Goal: Communication & Community: Answer question/provide support

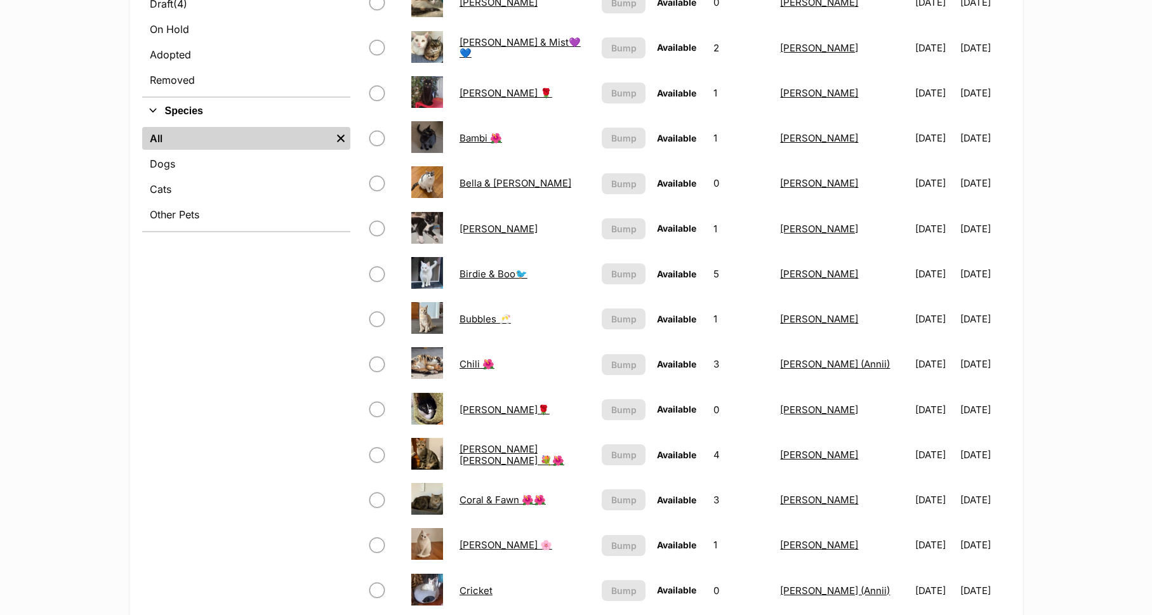
scroll to position [418, 0]
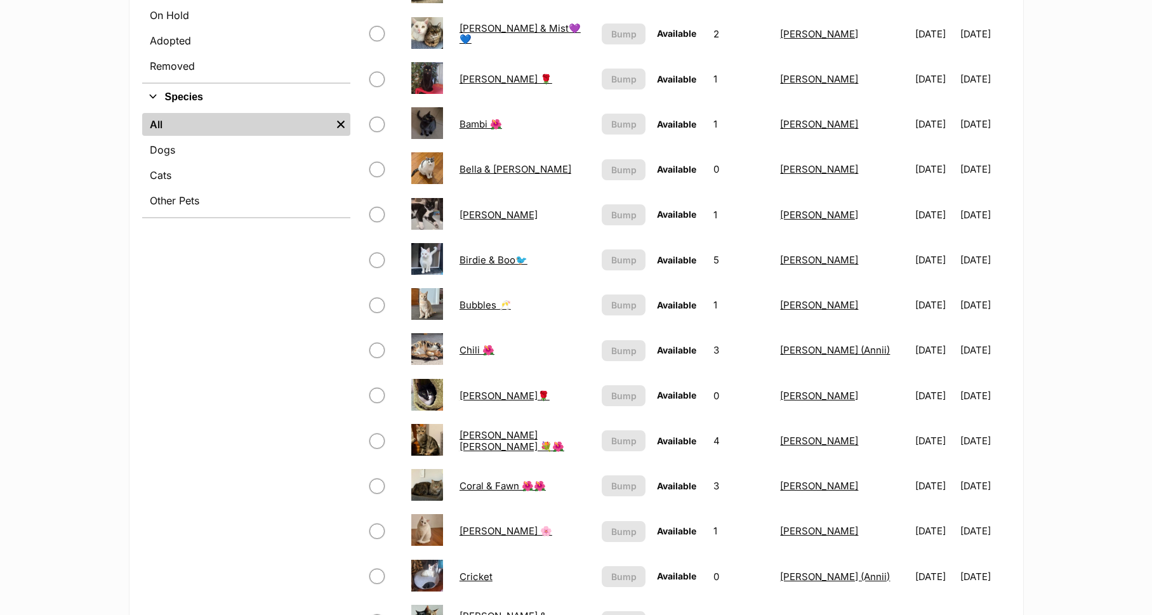
click at [471, 346] on link "Chili 🌺" at bounding box center [476, 350] width 35 height 12
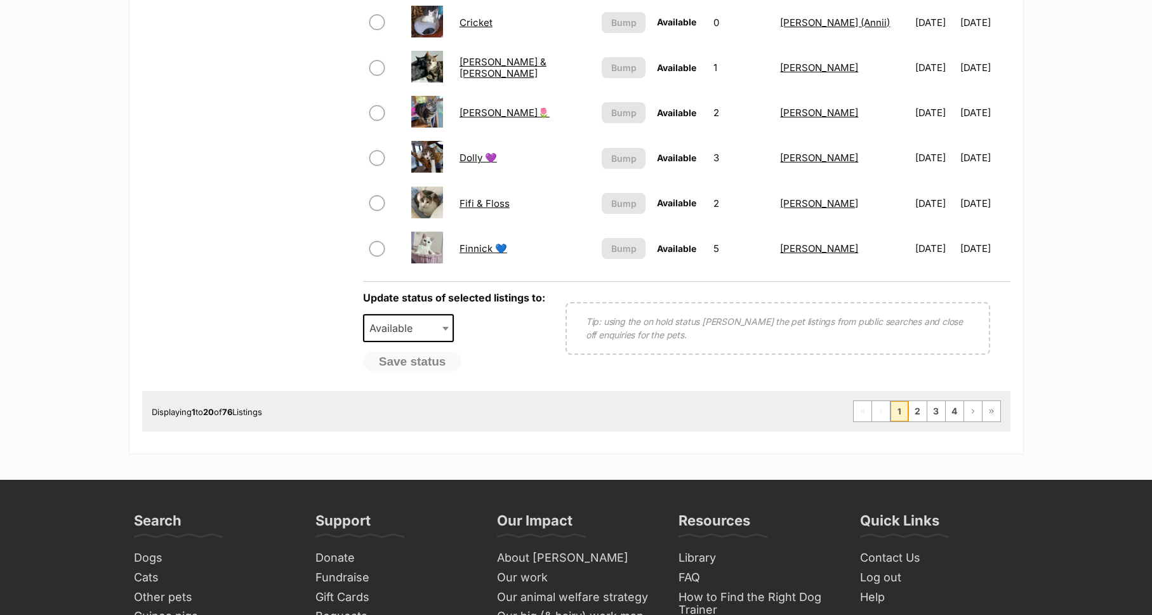
scroll to position [985, 0]
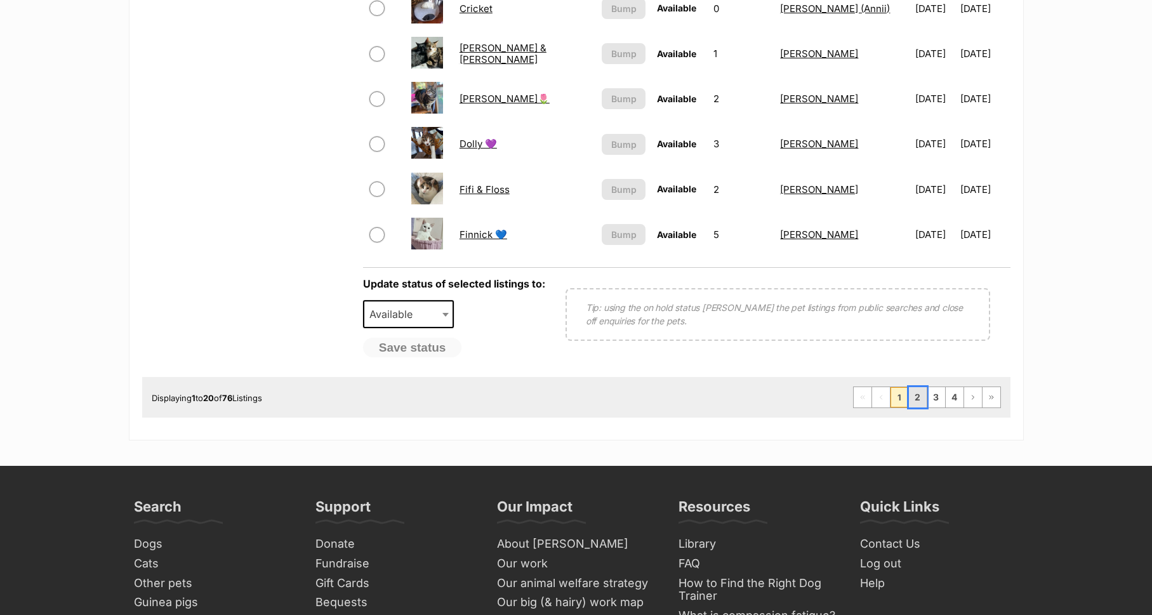
click at [919, 393] on link "2" at bounding box center [918, 397] width 18 height 20
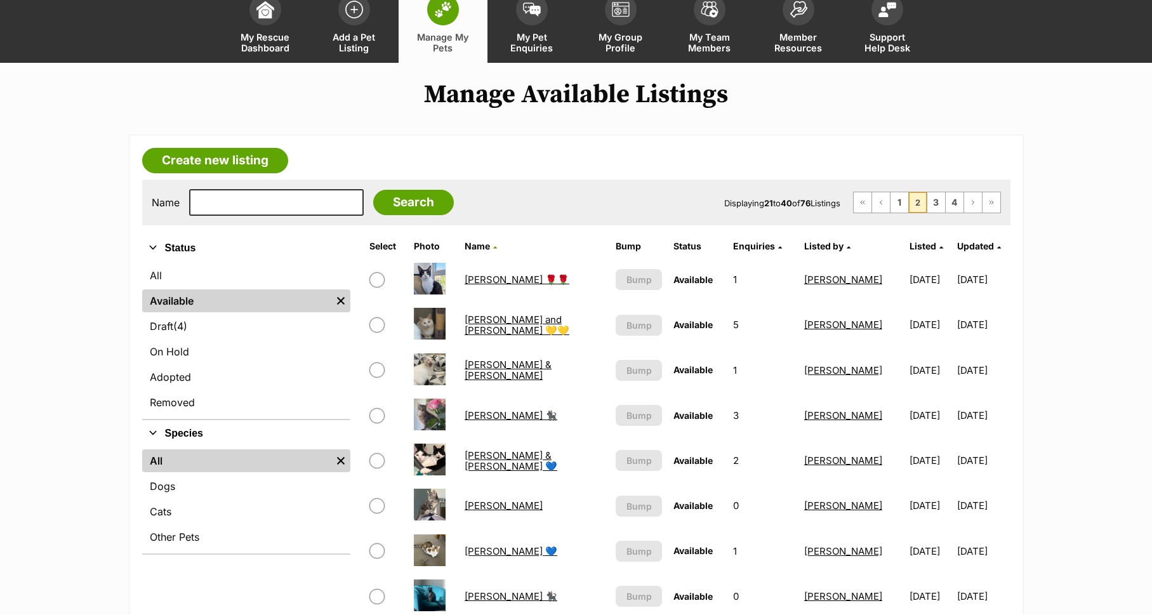
scroll to position [88, 0]
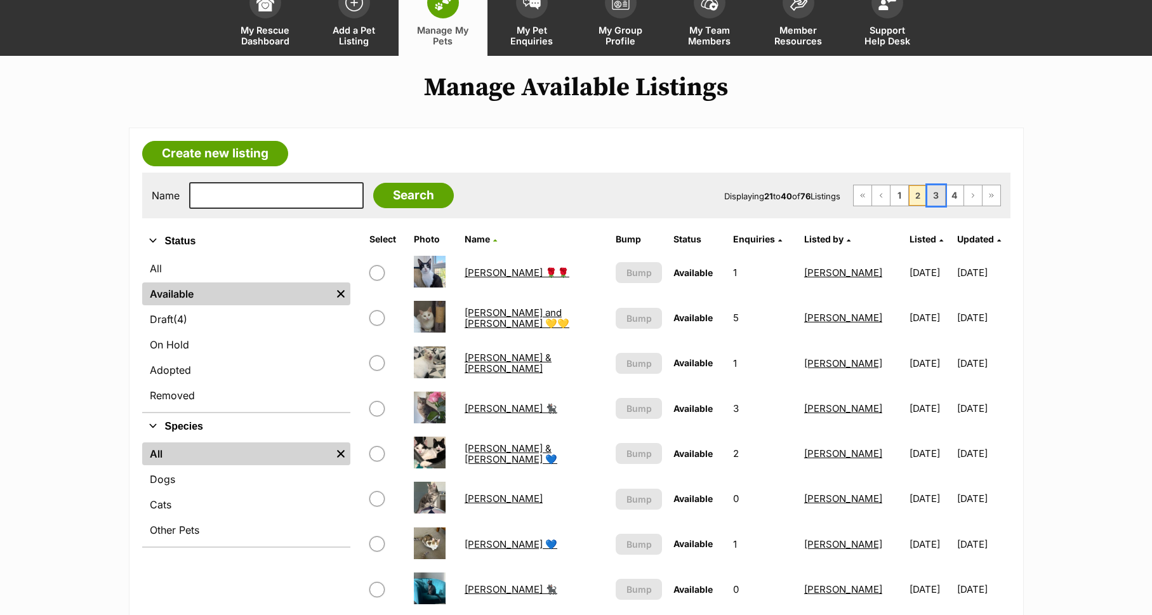
click at [935, 202] on link "3" at bounding box center [936, 195] width 18 height 20
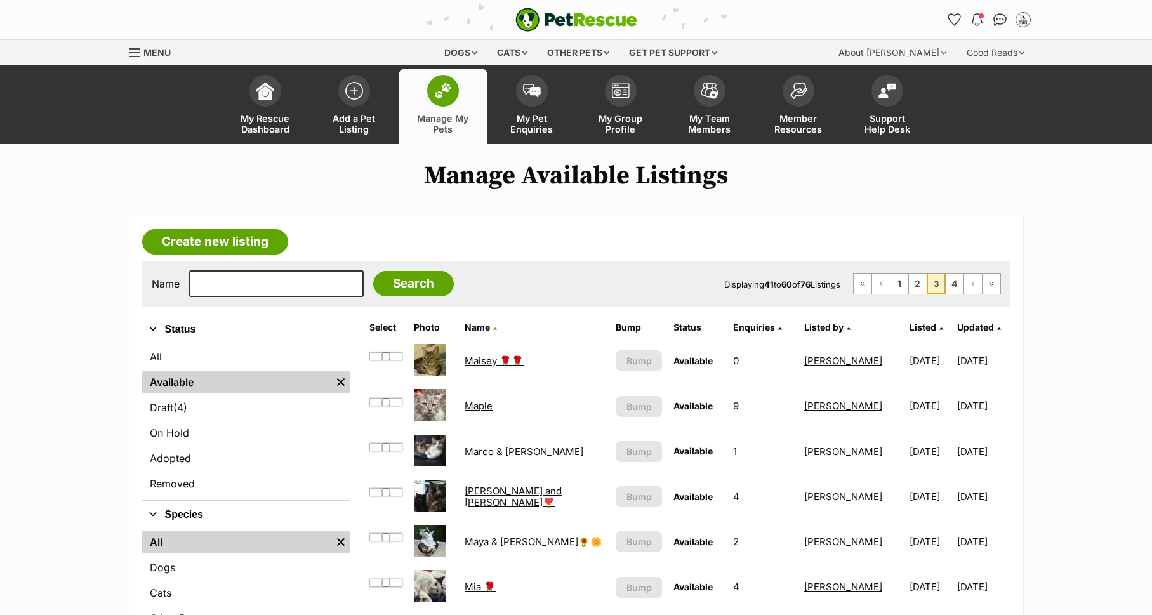
click at [470, 407] on link "Maple" at bounding box center [478, 406] width 28 height 12
click at [470, 402] on link "Maple" at bounding box center [478, 406] width 28 height 12
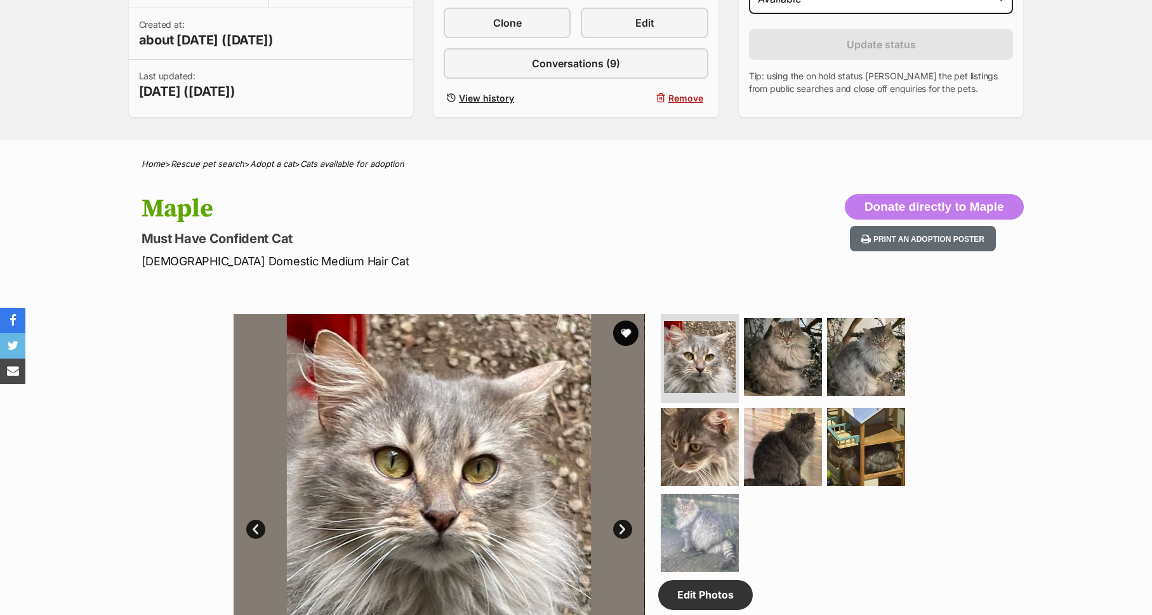
scroll to position [206, 0]
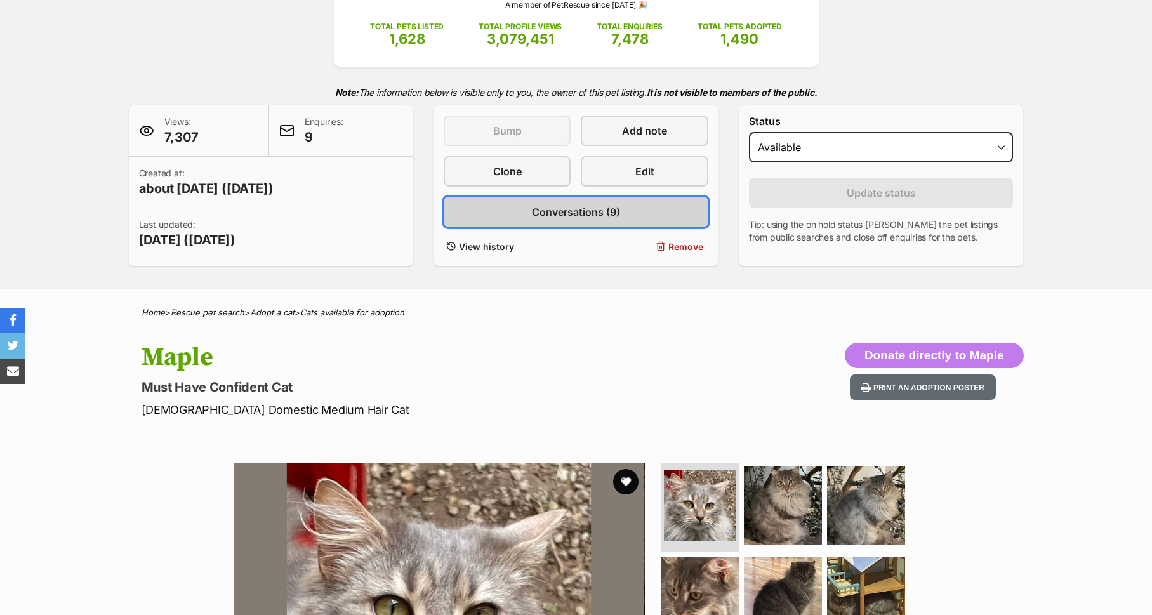
click at [571, 205] on span "Conversations (9)" at bounding box center [576, 211] width 88 height 15
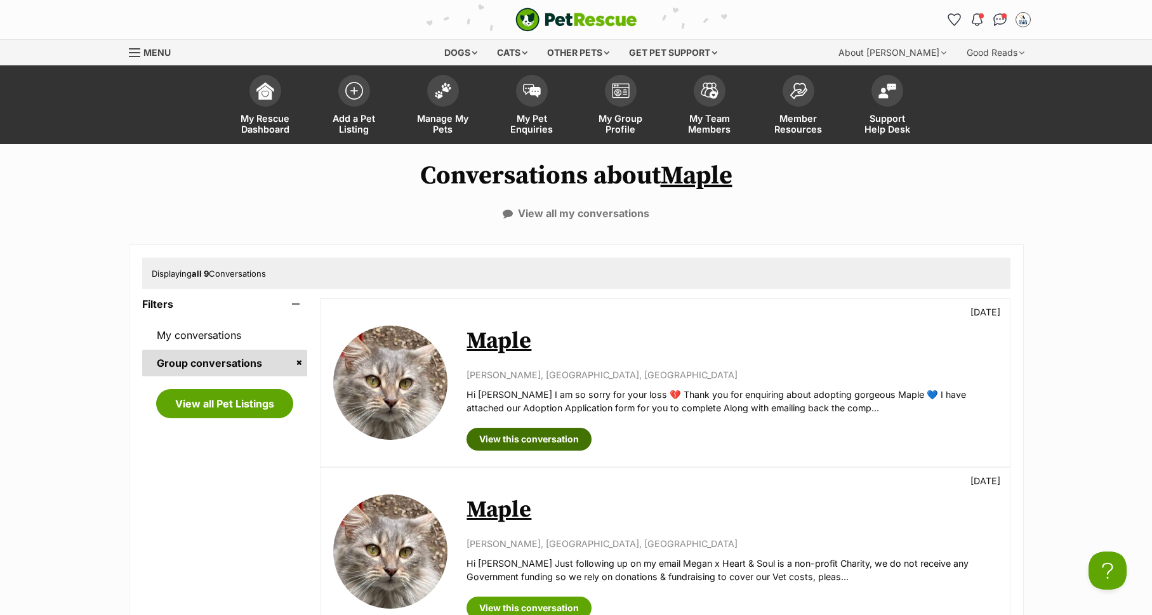
click at [556, 437] on link "View this conversation" at bounding box center [528, 439] width 125 height 23
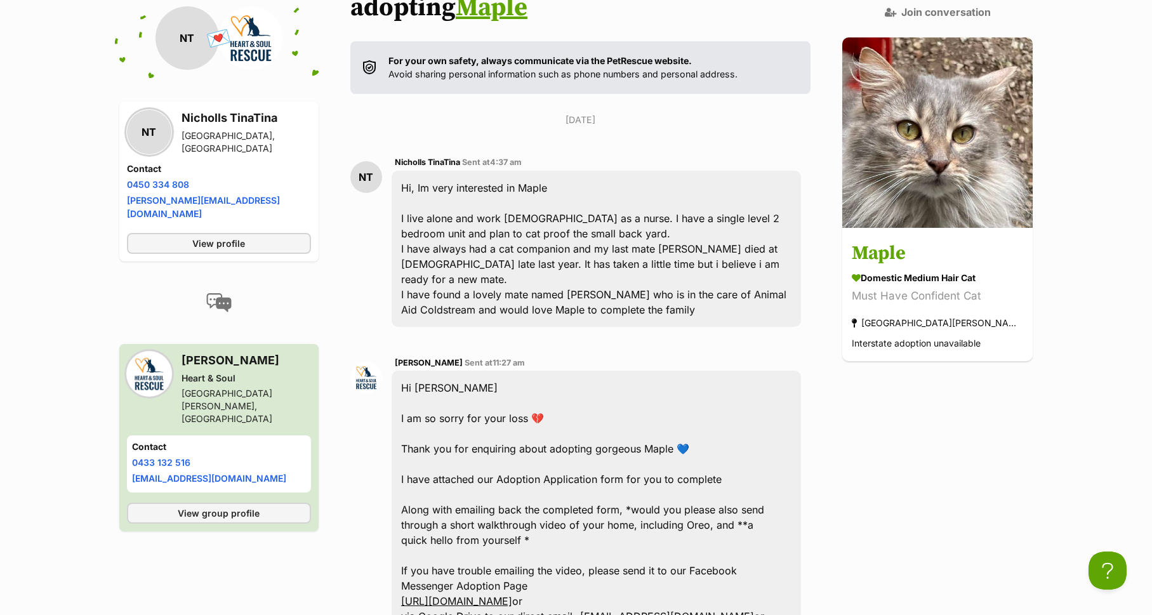
scroll to position [294, 0]
